Goal: Task Accomplishment & Management: Complete application form

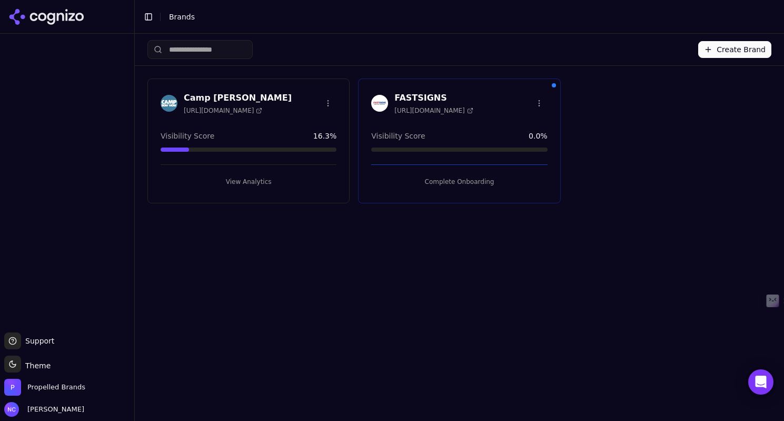
click at [474, 179] on button "Complete Onboarding" at bounding box center [459, 181] width 176 height 17
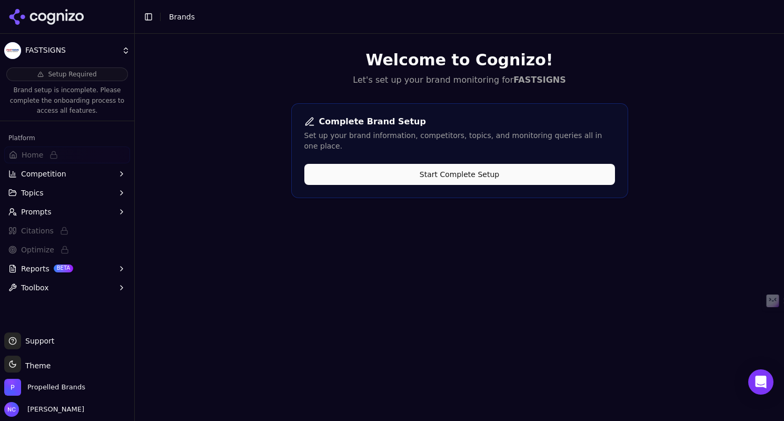
click at [493, 164] on button "Start Complete Setup" at bounding box center [459, 174] width 311 height 21
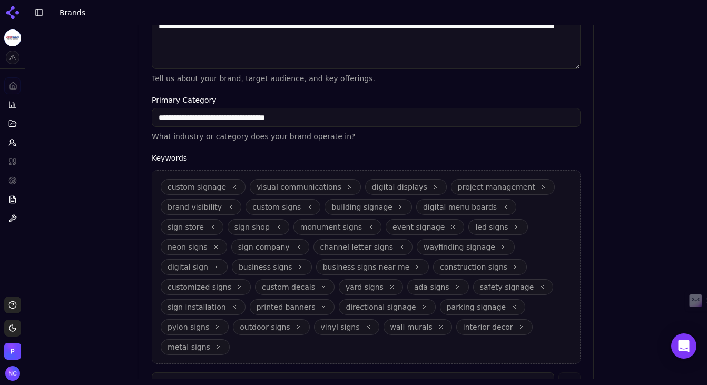
scroll to position [414, 0]
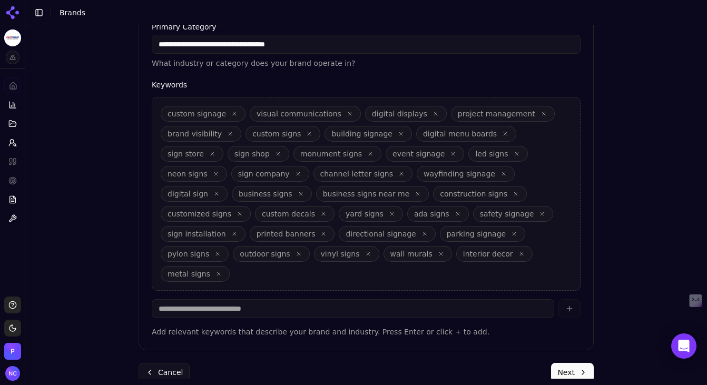
click at [568, 363] on button "Next" at bounding box center [572, 372] width 43 height 19
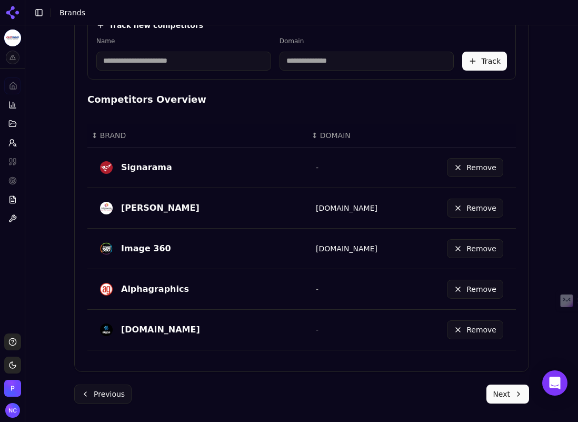
scroll to position [407, 0]
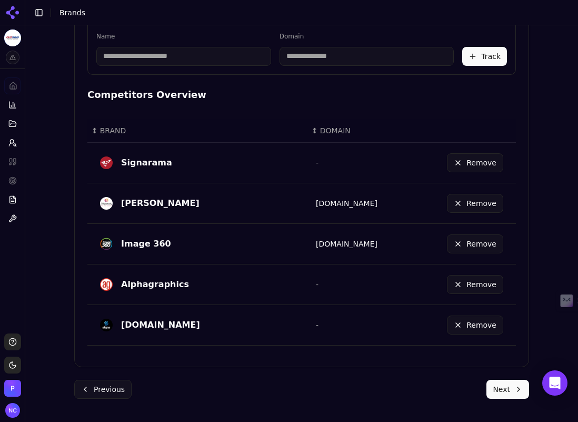
click at [514, 391] on button "Next" at bounding box center [508, 389] width 43 height 19
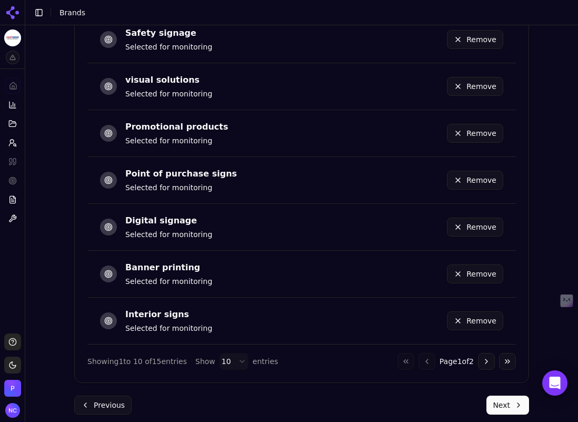
scroll to position [720, 0]
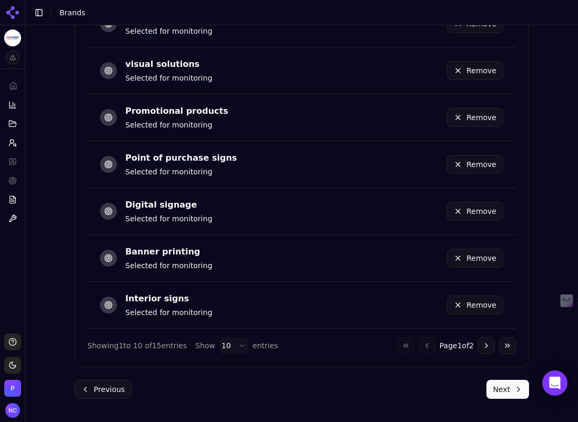
click at [488, 344] on button "Go to next page" at bounding box center [486, 345] width 17 height 17
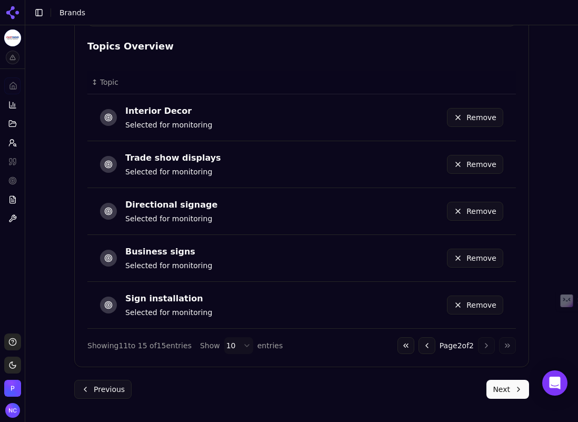
click at [421, 348] on button "Go to previous page" at bounding box center [427, 345] width 17 height 17
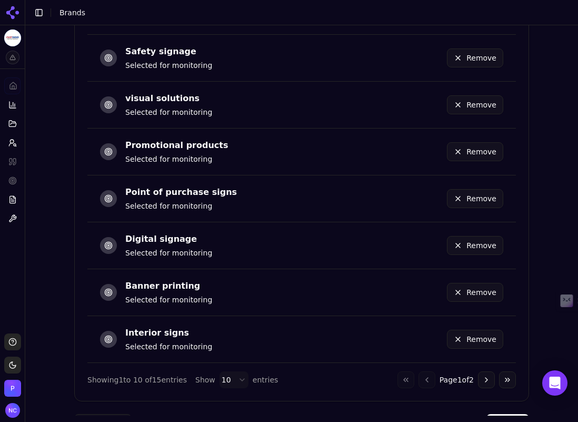
scroll to position [720, 0]
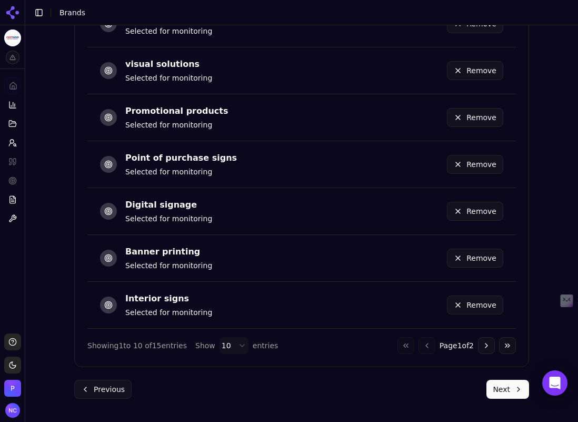
click at [514, 392] on button "Next" at bounding box center [508, 389] width 43 height 19
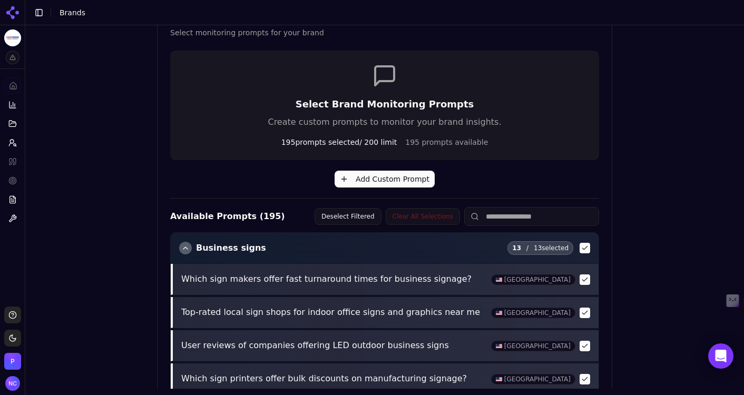
scroll to position [262, 0]
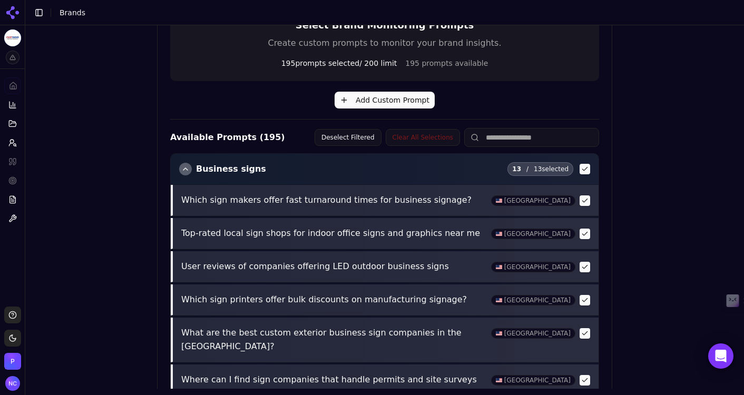
click at [508, 137] on input at bounding box center [531, 137] width 135 height 19
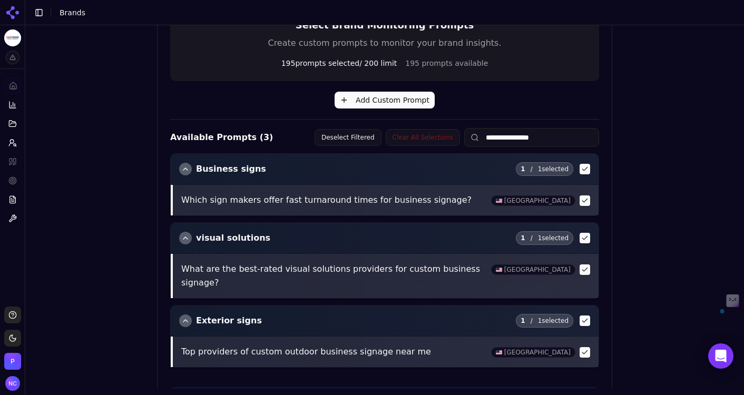
drag, startPoint x: 520, startPoint y: 139, endPoint x: 563, endPoint y: 140, distance: 42.7
click at [563, 140] on input "**********" at bounding box center [531, 137] width 135 height 19
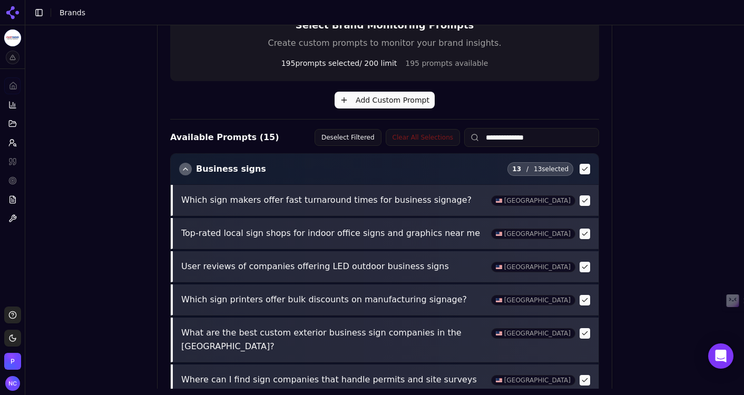
drag, startPoint x: 584, startPoint y: 230, endPoint x: 590, endPoint y: 241, distance: 12.5
click at [584, 230] on button "button" at bounding box center [584, 234] width 11 height 11
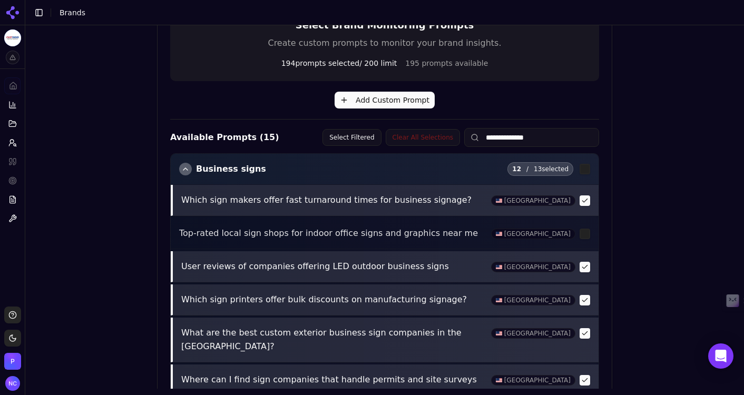
click at [584, 234] on button "button" at bounding box center [584, 234] width 11 height 11
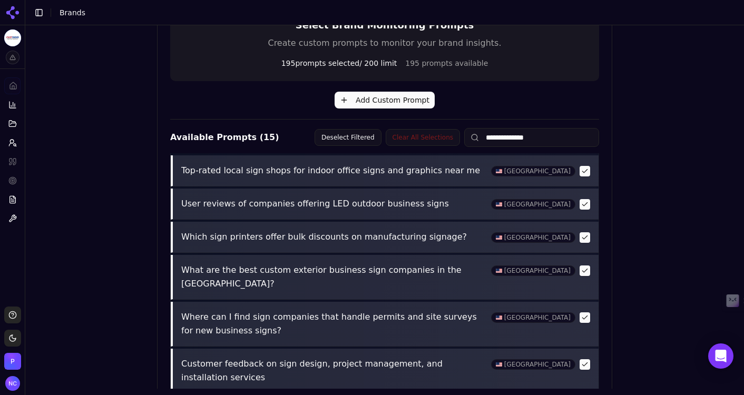
scroll to position [64, 0]
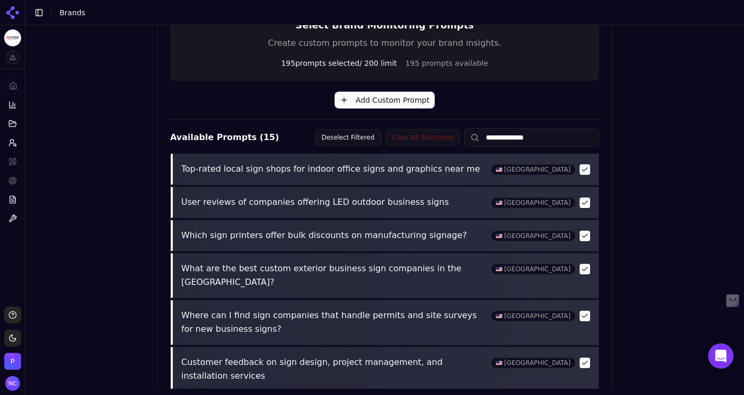
click at [585, 238] on button "button" at bounding box center [584, 236] width 11 height 11
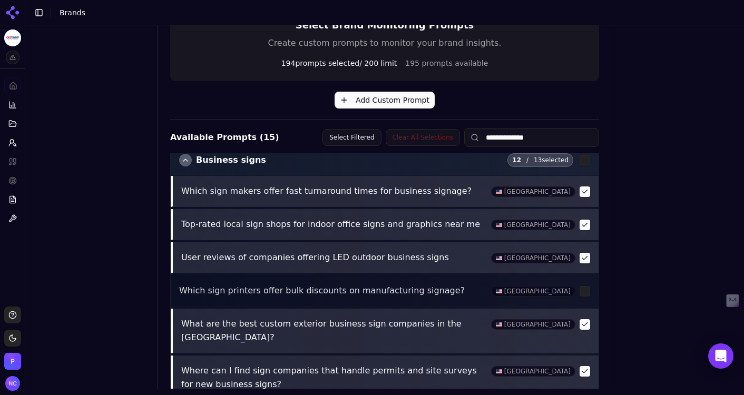
scroll to position [0, 0]
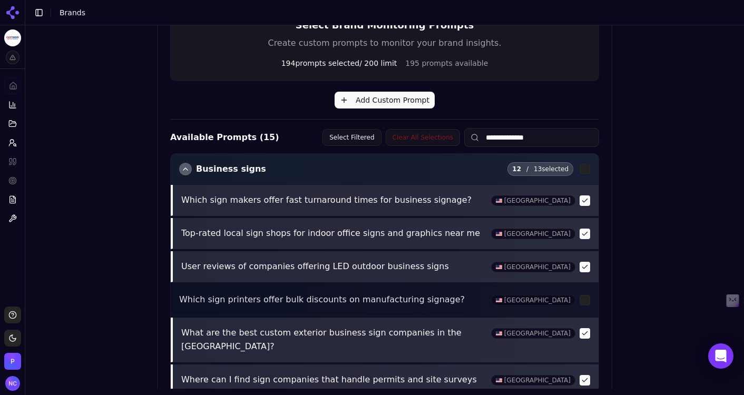
click at [586, 200] on button "button" at bounding box center [584, 200] width 11 height 11
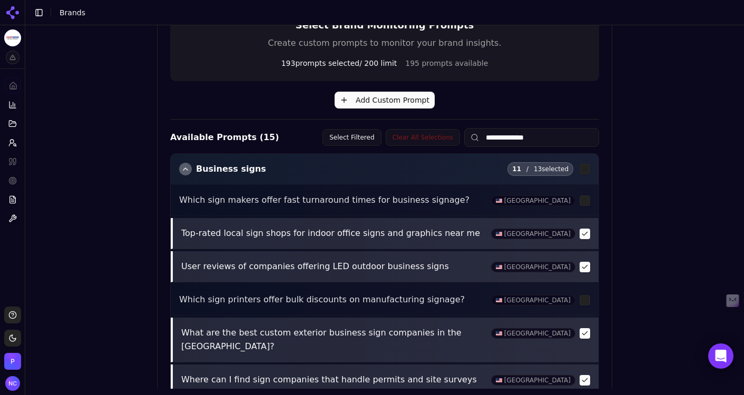
click at [585, 198] on button "button" at bounding box center [584, 200] width 11 height 11
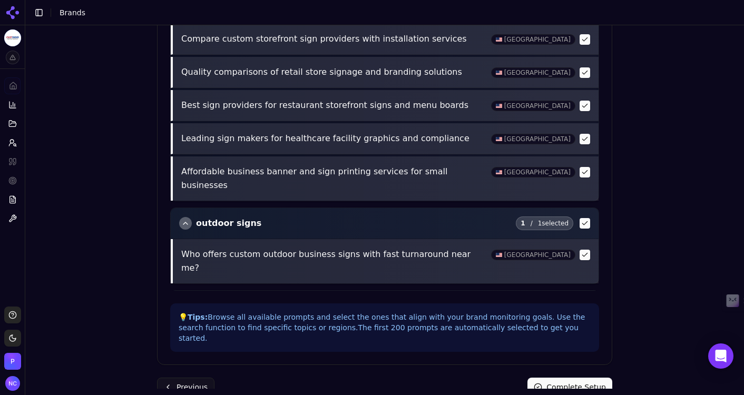
scroll to position [455, 0]
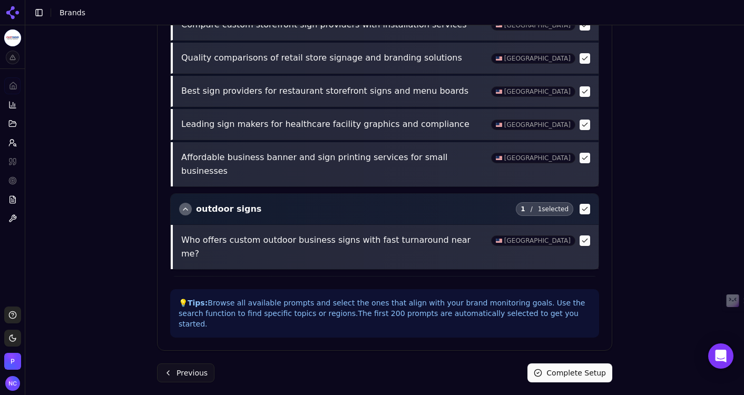
click at [586, 235] on button "button" at bounding box center [584, 240] width 11 height 11
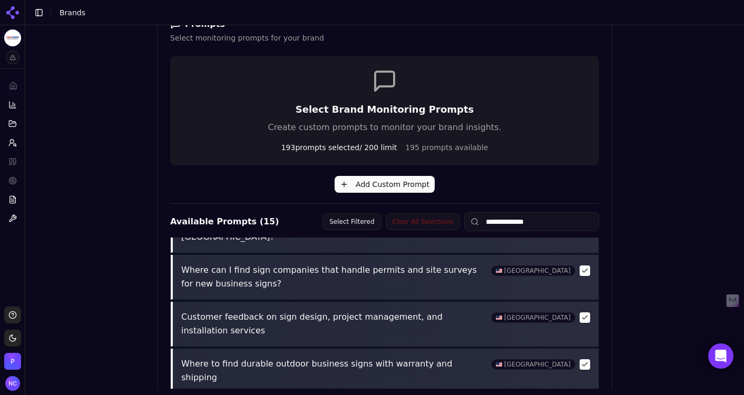
scroll to position [170, 0]
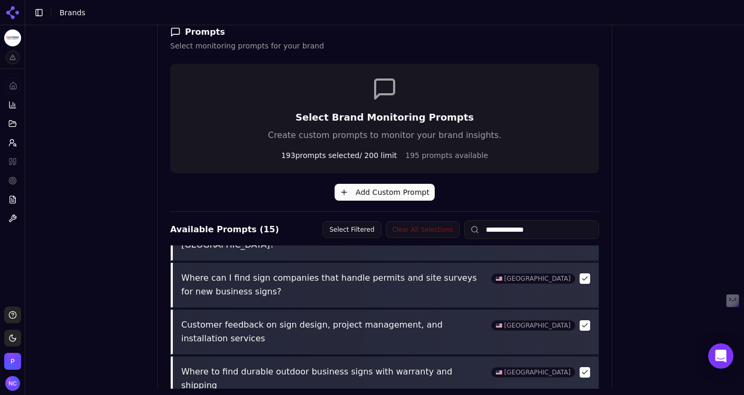
click at [543, 230] on input "**********" at bounding box center [531, 229] width 135 height 19
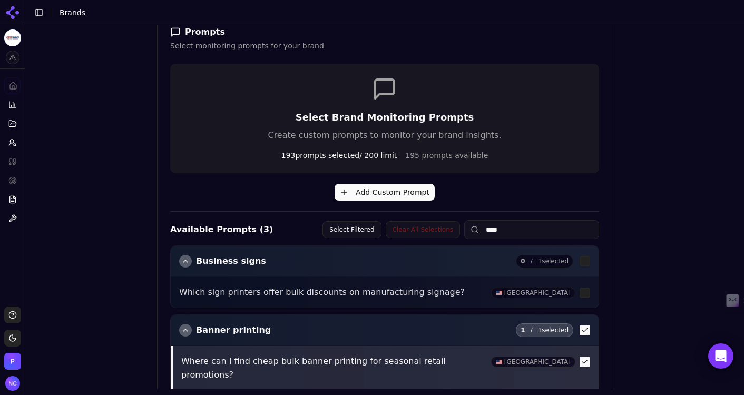
scroll to position [0, 0]
drag, startPoint x: 583, startPoint y: 360, endPoint x: 559, endPoint y: 299, distance: 65.7
click at [583, 360] on button "button" at bounding box center [584, 362] width 11 height 11
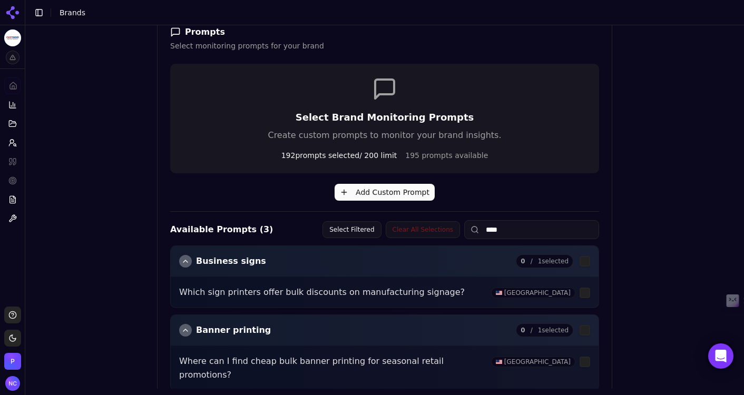
click at [528, 233] on input "****" at bounding box center [531, 229] width 135 height 19
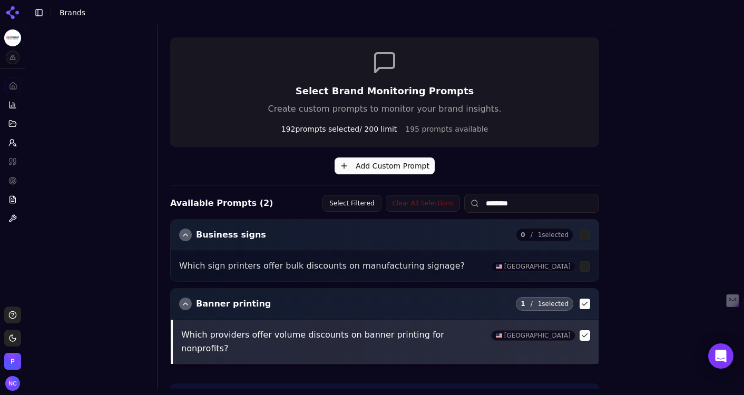
scroll to position [208, 0]
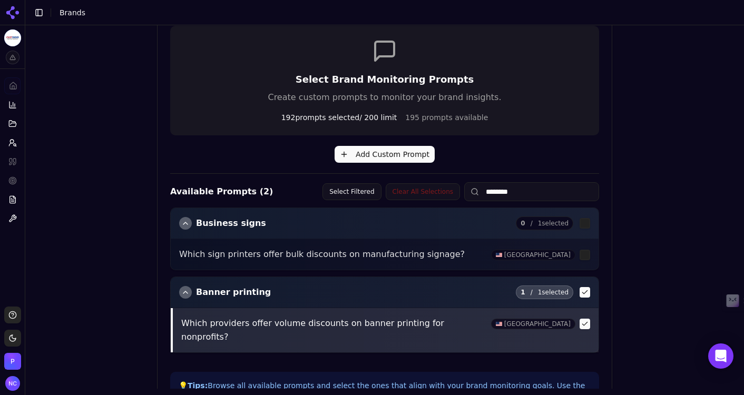
click at [585, 326] on button "button" at bounding box center [584, 324] width 11 height 11
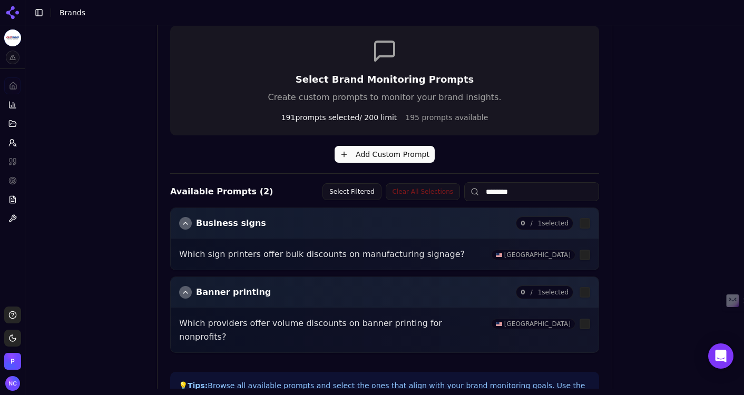
click at [524, 193] on input "********" at bounding box center [531, 191] width 135 height 19
type input "*********"
click at [524, 194] on input "*********" at bounding box center [531, 191] width 135 height 19
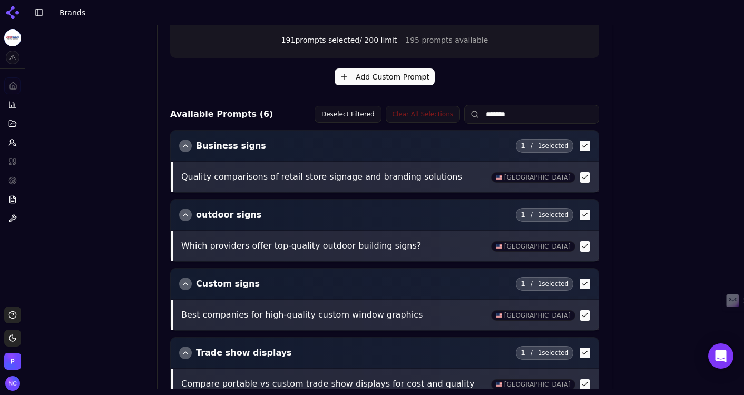
scroll to position [230, 0]
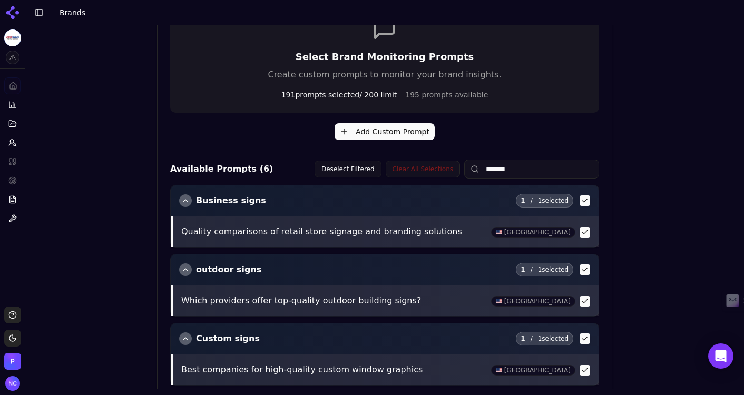
click at [523, 166] on input "*******" at bounding box center [531, 169] width 135 height 19
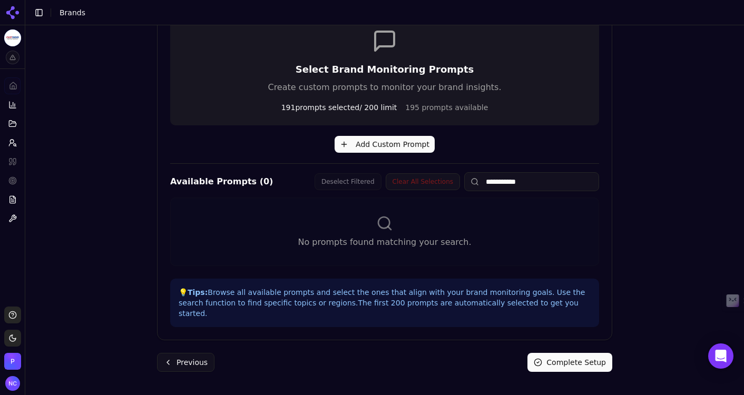
scroll to position [207, 0]
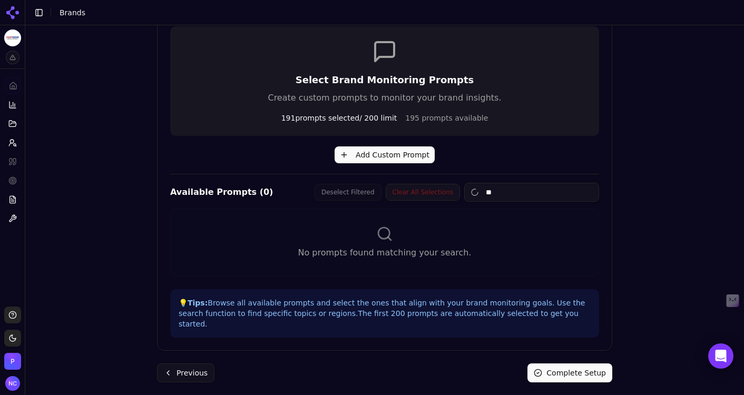
type input "*"
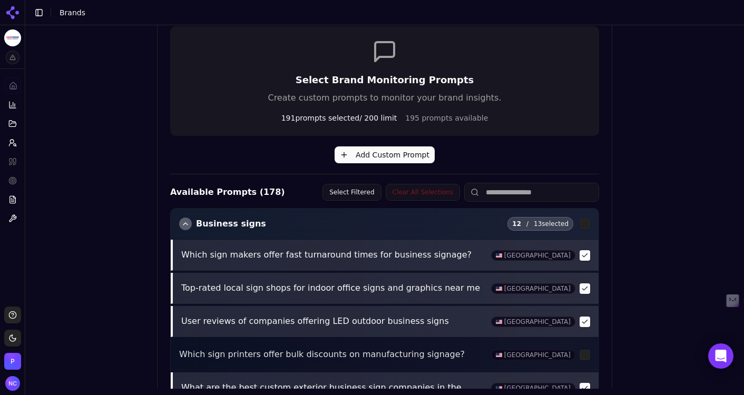
scroll to position [230, 0]
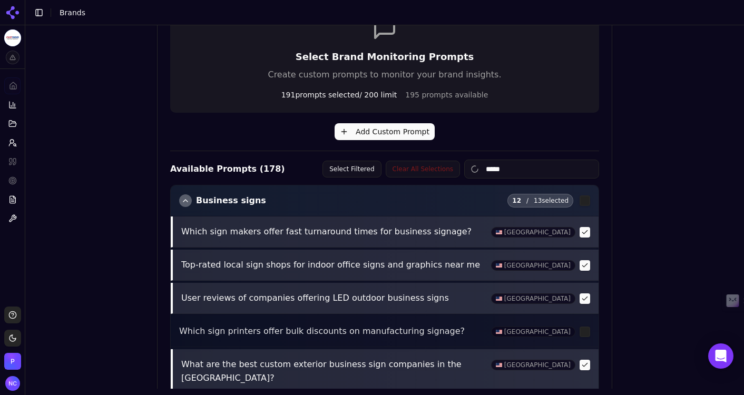
type input "******"
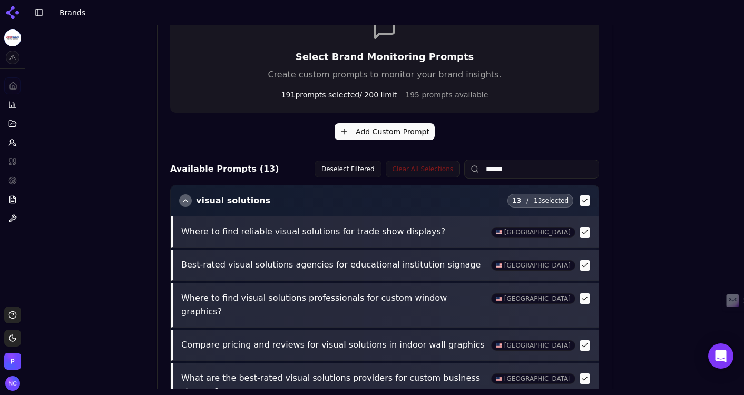
click at [519, 169] on input "******" at bounding box center [531, 169] width 135 height 19
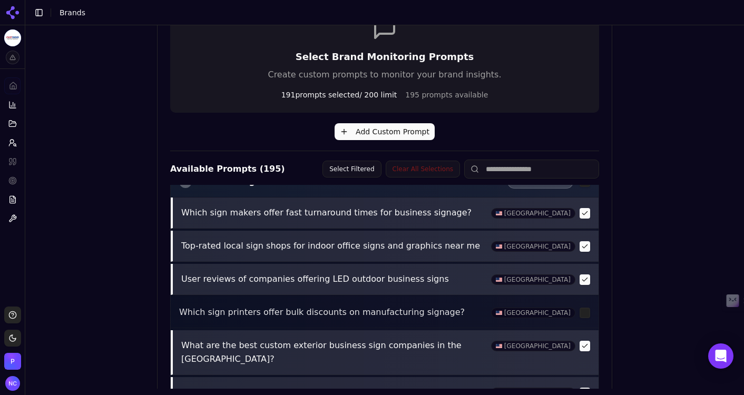
scroll to position [0, 0]
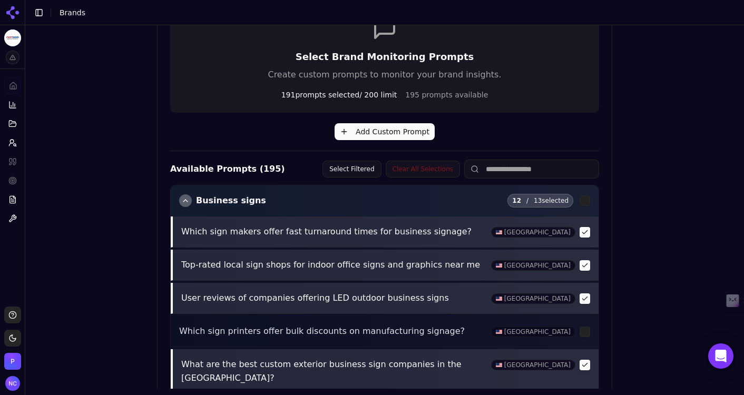
click at [588, 231] on button "button" at bounding box center [584, 232] width 11 height 11
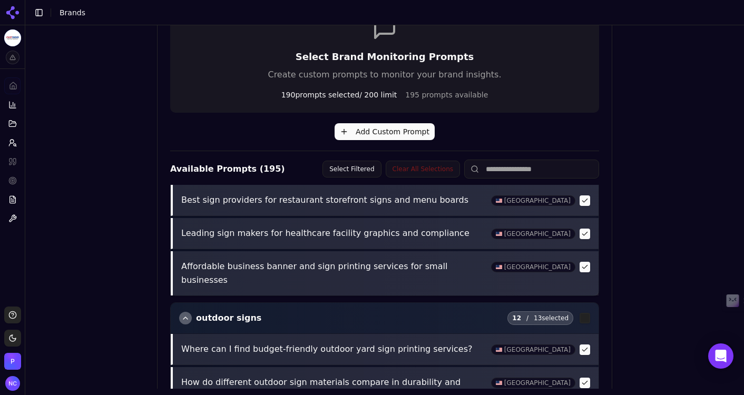
scroll to position [419, 0]
click at [585, 343] on button "button" at bounding box center [584, 348] width 11 height 11
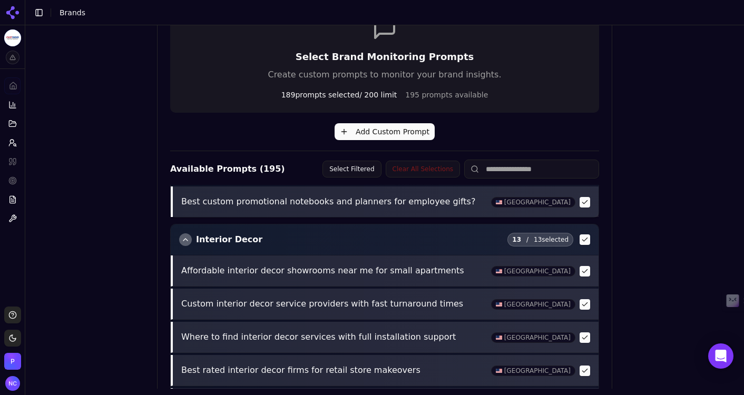
scroll to position [455, 0]
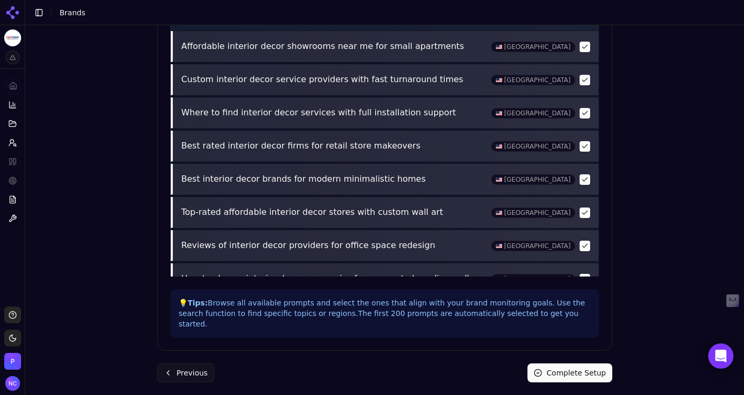
click at [583, 363] on button "Complete Setup" at bounding box center [569, 372] width 85 height 19
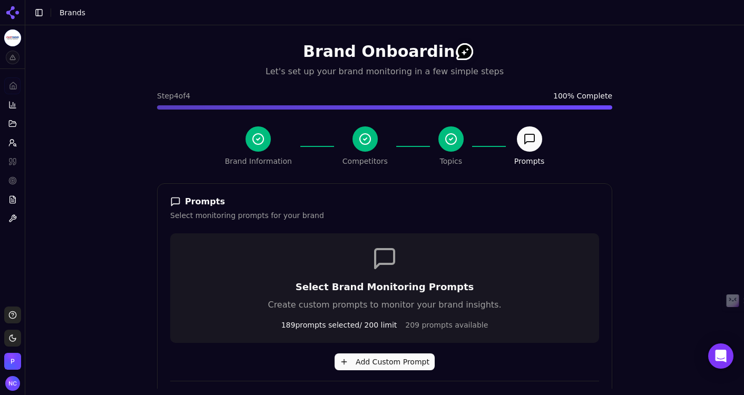
scroll to position [1932, 0]
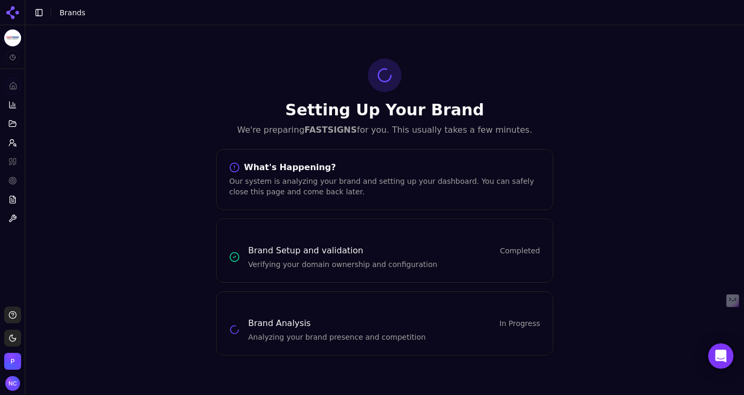
click at [549, 1] on header "Toggle Sidebar Brands" at bounding box center [384, 12] width 718 height 25
